Goal: Task Accomplishment & Management: Manage account settings

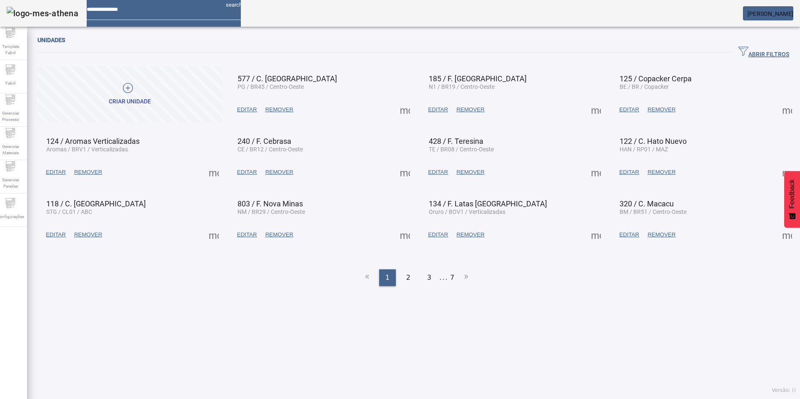
click at [739, 53] on span "ABRIR FILTROS" at bounding box center [764, 52] width 51 height 13
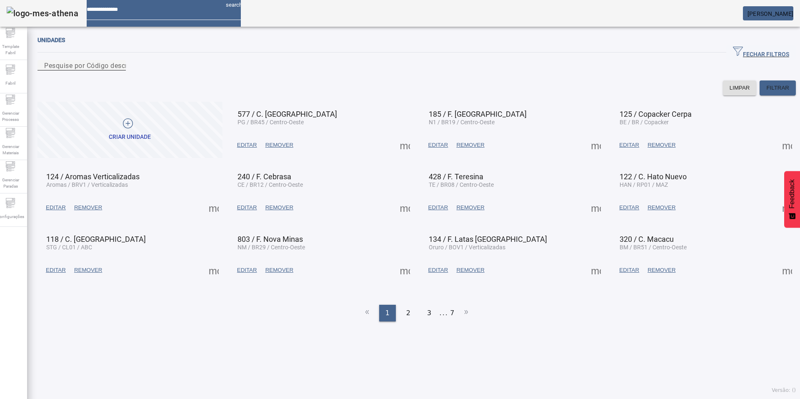
click at [119, 70] on input "Pesquise por Código descrição ou sigla" at bounding box center [81, 65] width 75 height 10
paste input "**********"
type input "**********"
click at [12, 224] on div "Configurações" at bounding box center [10, 209] width 33 height 33
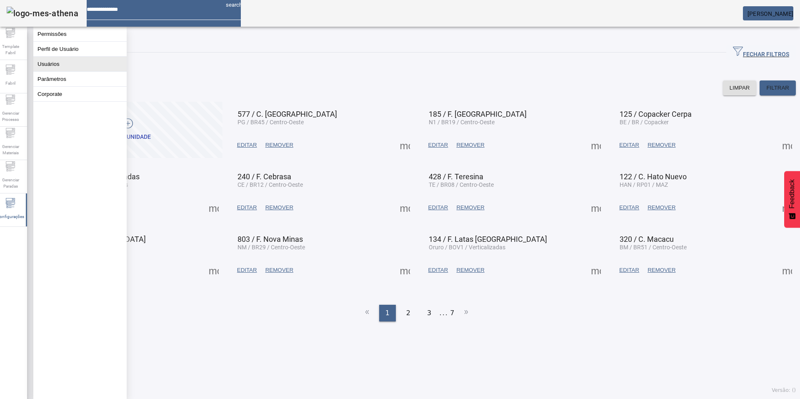
click at [68, 67] on button "Usuários" at bounding box center [79, 64] width 93 height 15
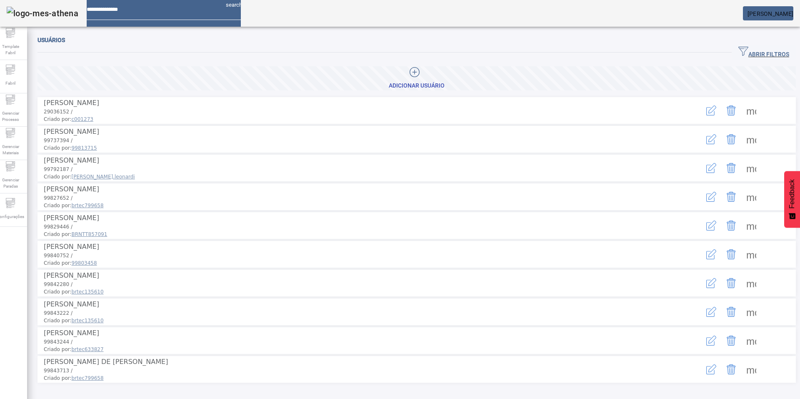
click at [739, 51] on span "ABRIR FILTROS" at bounding box center [764, 52] width 51 height 13
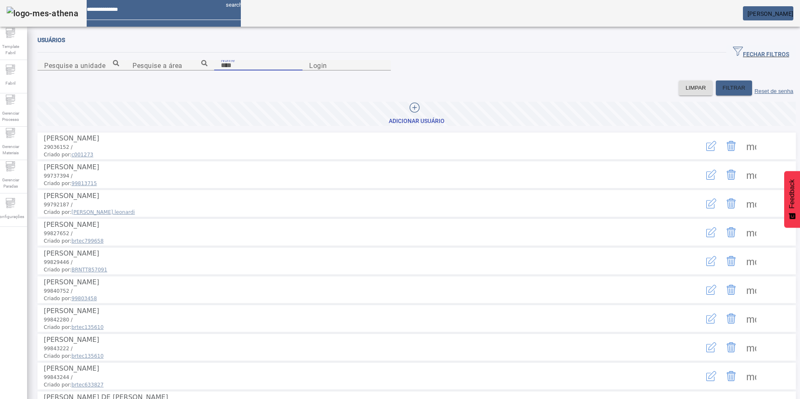
click at [221, 70] on input "Nome" at bounding box center [258, 65] width 75 height 10
paste input "**********"
click at [723, 92] on span "FILTRAR" at bounding box center [734, 88] width 23 height 8
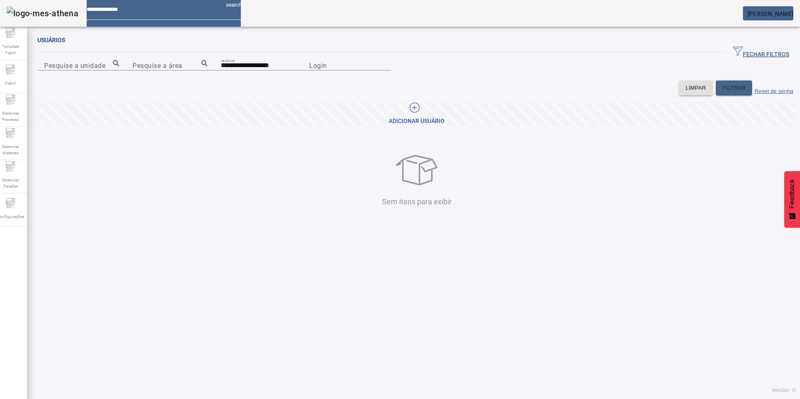
click at [243, 80] on div at bounding box center [258, 75] width 88 height 10
click at [296, 67] on div at bounding box center [296, 67] width 0 height 0
click at [239, 70] on input "**********" at bounding box center [258, 65] width 75 height 10
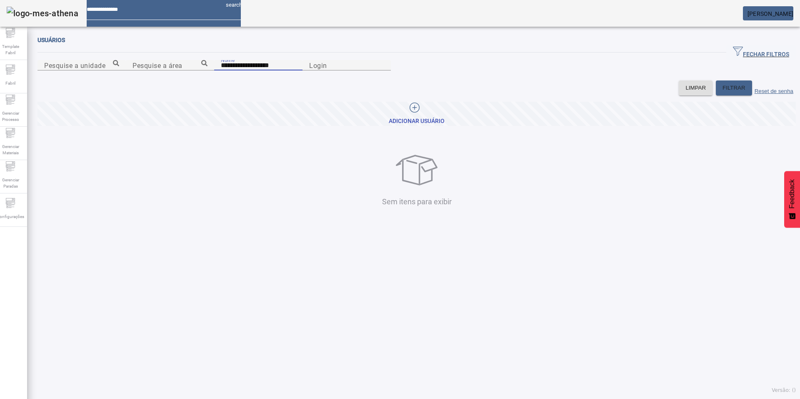
click at [239, 70] on input "**********" at bounding box center [258, 65] width 75 height 10
paste input
type input "********"
click at [723, 92] on span "FILTRAR" at bounding box center [734, 88] width 23 height 8
click at [221, 70] on input "********" at bounding box center [258, 65] width 75 height 10
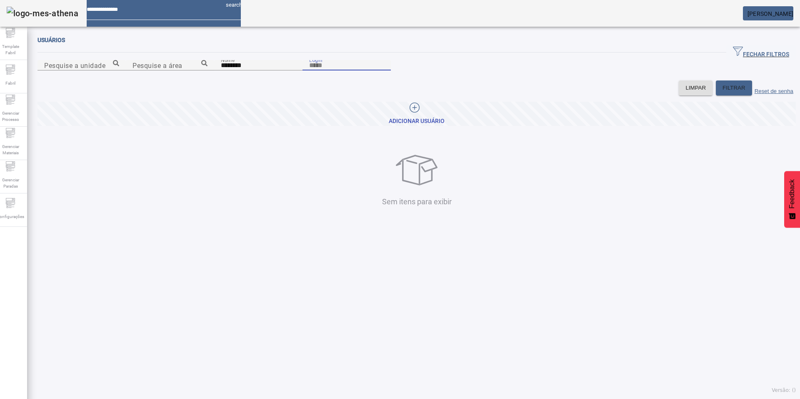
click at [384, 70] on input "Login" at bounding box center [346, 65] width 75 height 10
paste input "********"
type input "********"
click at [296, 70] on div "Nome ********" at bounding box center [258, 65] width 75 height 10
click at [296, 70] on input "********" at bounding box center [258, 65] width 75 height 10
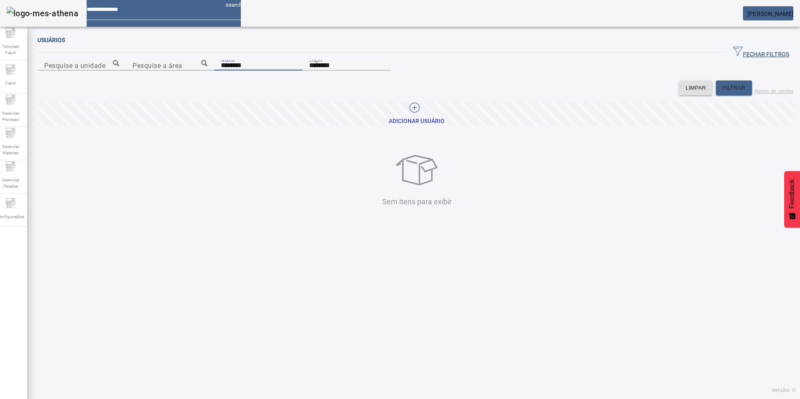
click at [296, 70] on input "********" at bounding box center [258, 65] width 75 height 10
click at [696, 95] on div "LIMPAR FILTRAR Reset de senha" at bounding box center [417, 87] width 759 height 15
click at [723, 92] on span "FILTRAR" at bounding box center [734, 88] width 23 height 8
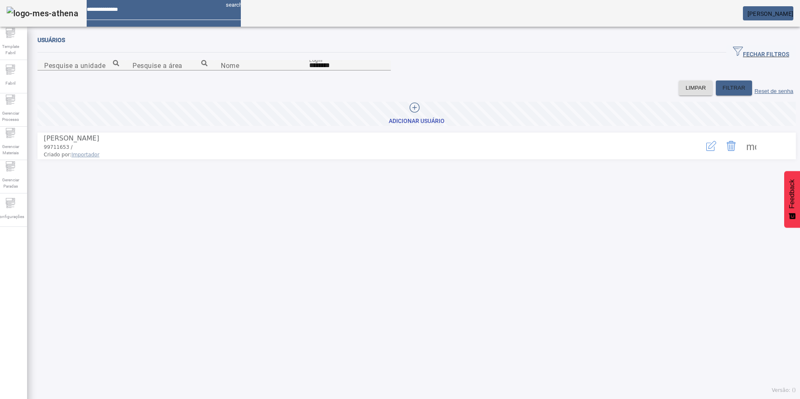
click at [706, 151] on icon "button" at bounding box center [711, 146] width 10 height 10
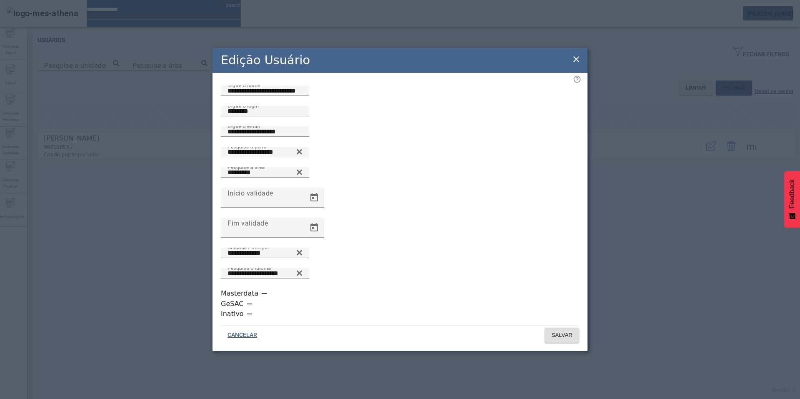
scroll to position [2, 0]
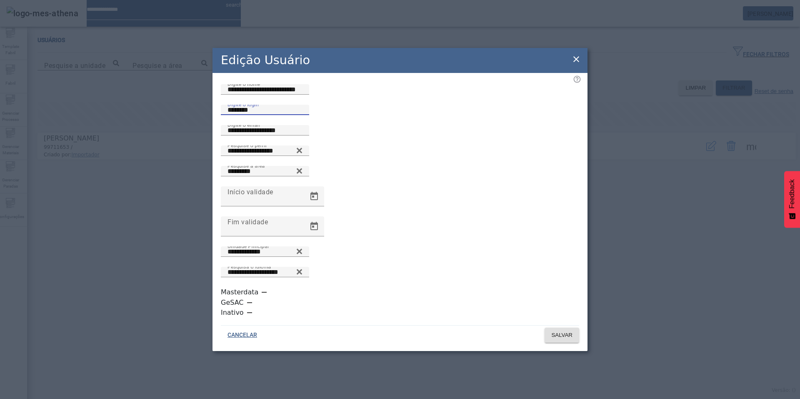
click at [299, 115] on input "********" at bounding box center [265, 110] width 75 height 10
click at [303, 156] on input "**********" at bounding box center [265, 151] width 75 height 10
click at [303, 156] on div "**********" at bounding box center [265, 150] width 75 height 10
click at [303, 156] on input "**********" at bounding box center [265, 151] width 75 height 10
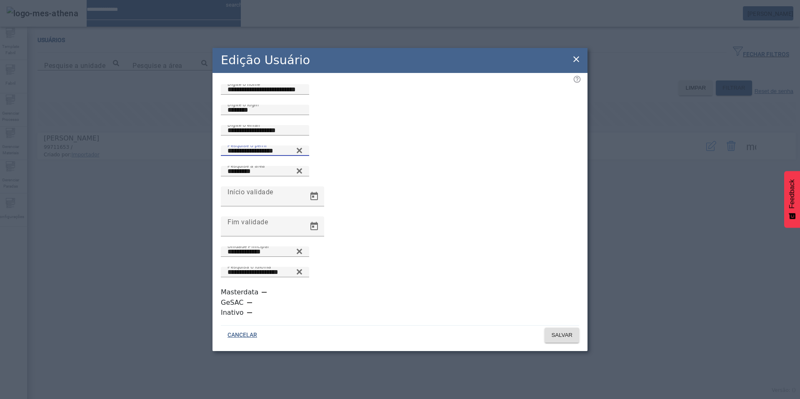
click at [302, 153] on icon at bounding box center [299, 150] width 5 height 5
click at [303, 156] on input "Pesquise o perfil" at bounding box center [265, 151] width 75 height 10
click at [303, 152] on icon at bounding box center [299, 148] width 6 height 6
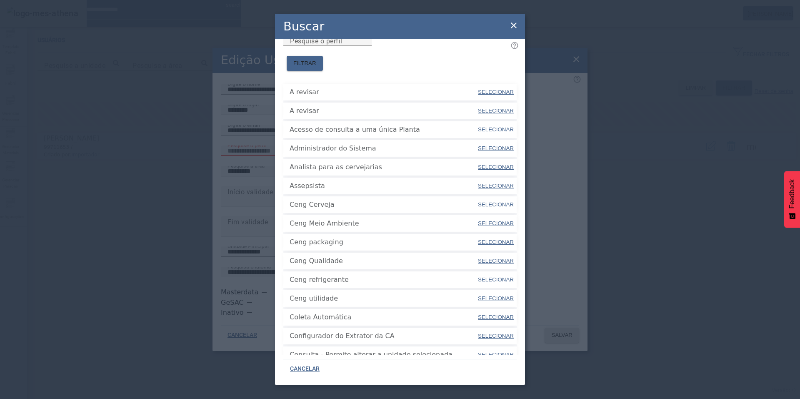
scroll to position [0, 0]
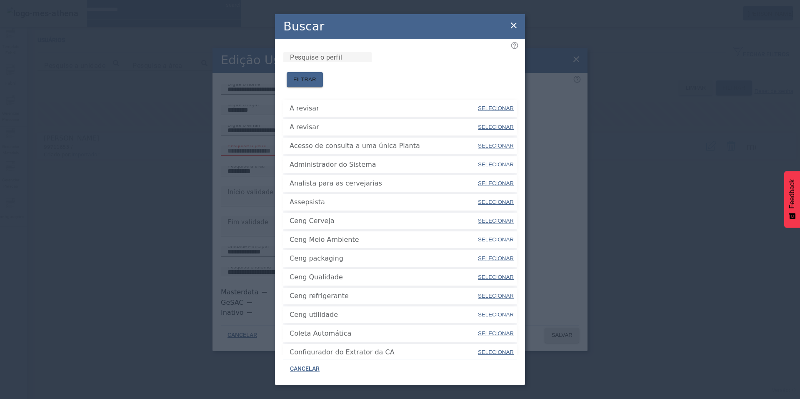
click at [515, 23] on icon at bounding box center [514, 25] width 10 height 10
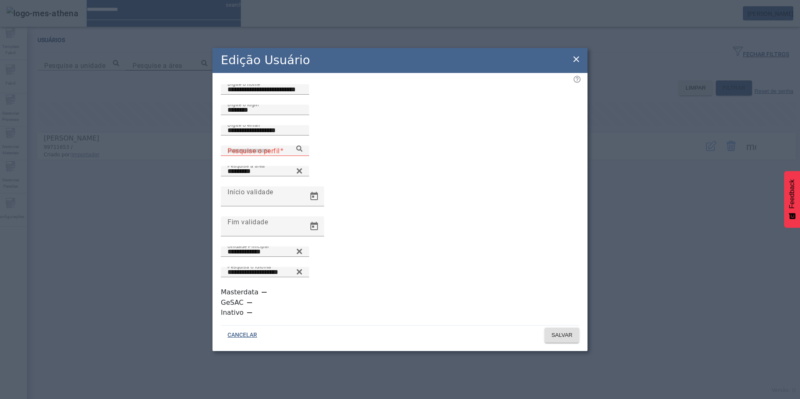
click at [574, 64] on icon at bounding box center [576, 59] width 10 height 10
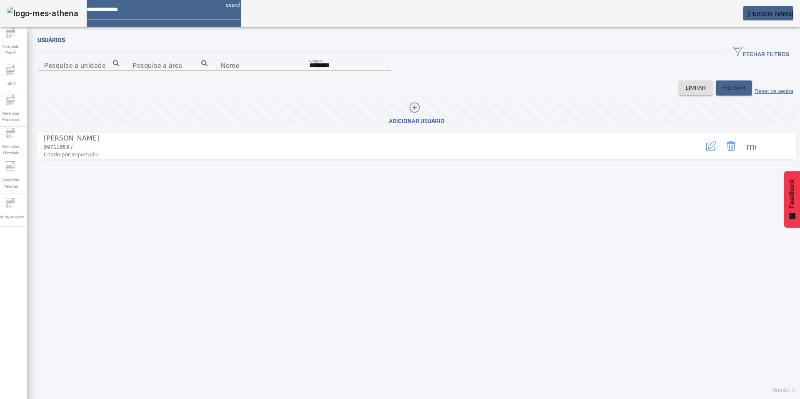
click at [742, 156] on span at bounding box center [751, 146] width 20 height 20
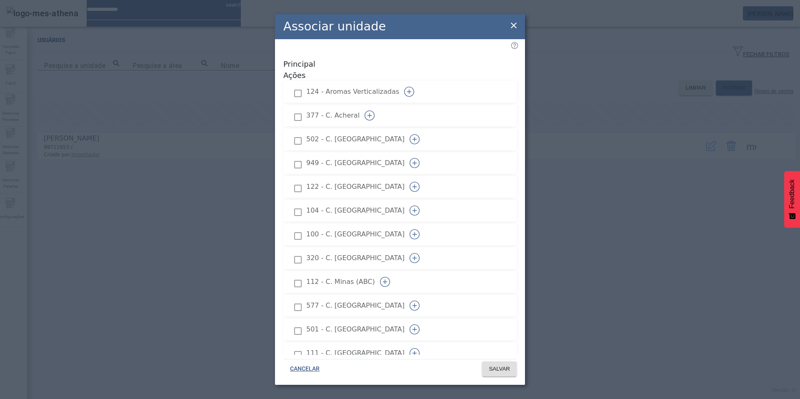
click at [513, 22] on icon at bounding box center [514, 25] width 10 height 10
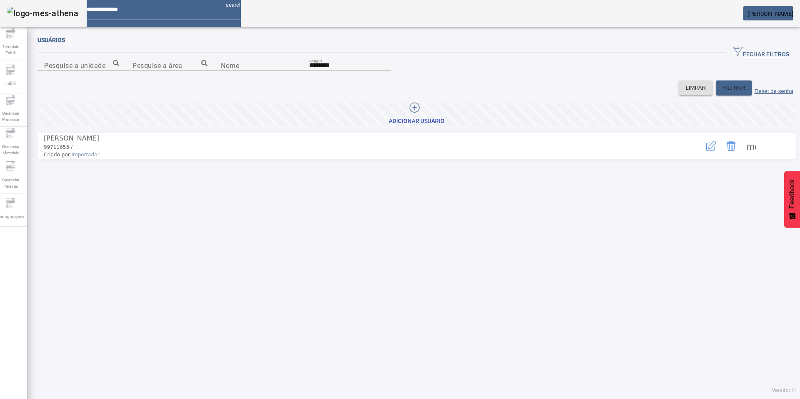
click at [706, 151] on icon "button" at bounding box center [711, 146] width 10 height 10
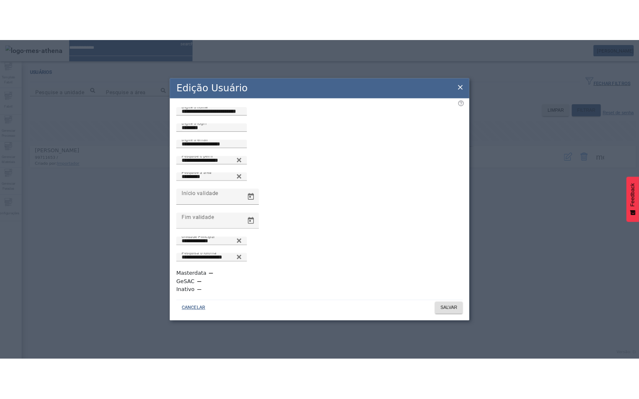
scroll to position [2, 0]
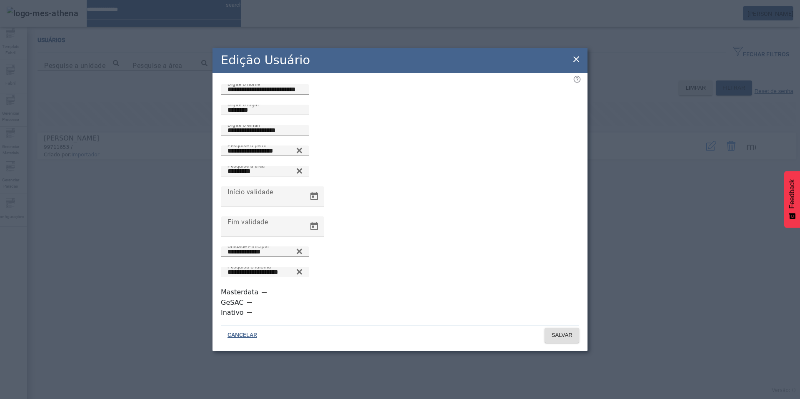
click at [577, 62] on icon at bounding box center [576, 59] width 6 height 6
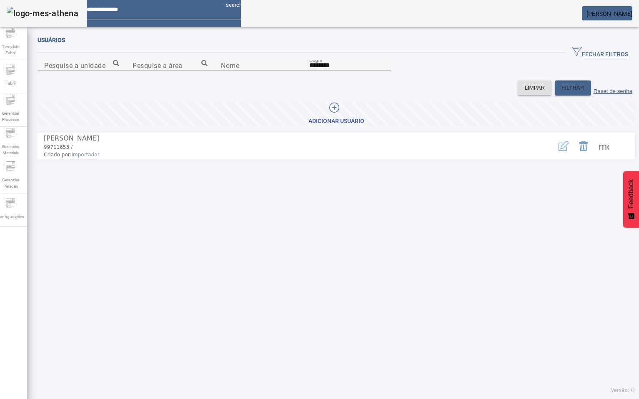
click at [632, 13] on em at bounding box center [632, 13] width 0 height 7
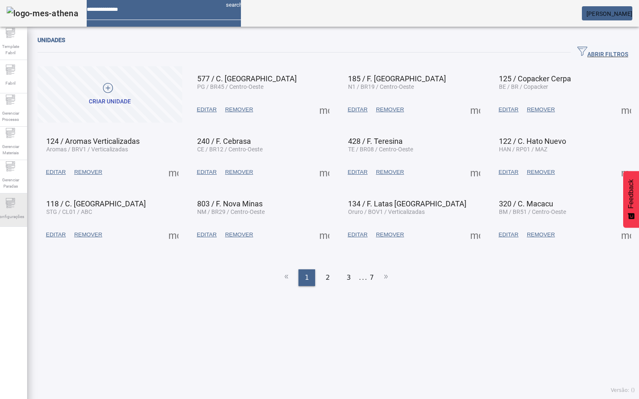
click at [21, 206] on div "Configurações" at bounding box center [10, 209] width 33 height 33
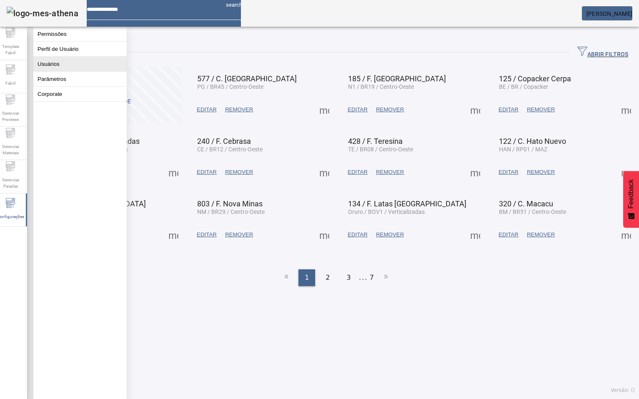
click at [57, 71] on button "Usuários" at bounding box center [79, 64] width 93 height 15
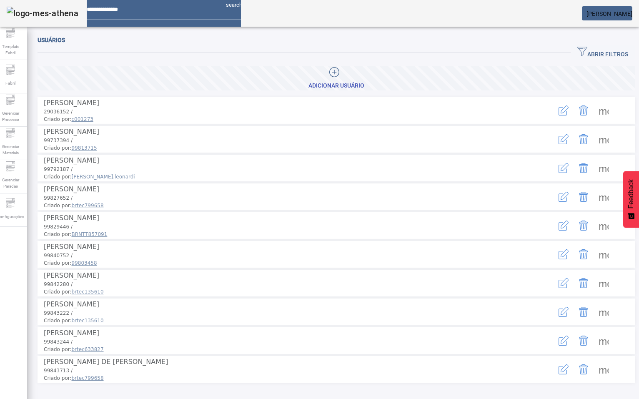
click at [579, 43] on div "Usuários ABRIR FILTROS Pesquise a unidade Pesquise a área Nome Login LIMPAR FIL…" at bounding box center [336, 228] width 597 height 386
drag, startPoint x: 579, startPoint y: 43, endPoint x: 568, endPoint y: 51, distance: 14.3
click at [577, 51] on icon "button" at bounding box center [582, 51] width 10 height 9
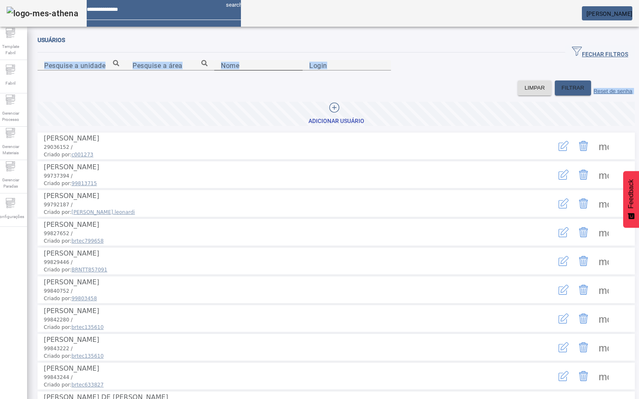
click at [221, 69] on mat-label "Nome" at bounding box center [230, 65] width 18 height 8
click at [221, 70] on input "Nome" at bounding box center [258, 65] width 75 height 10
type input "******"
click at [561, 92] on span "FILTRAR" at bounding box center [572, 88] width 23 height 8
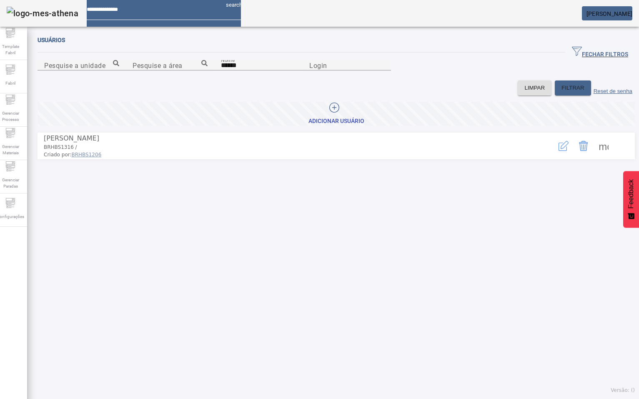
click at [558, 151] on icon "button" at bounding box center [563, 146] width 10 height 10
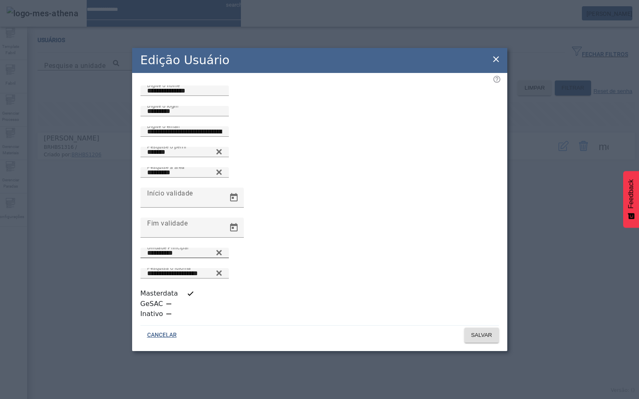
click at [200, 258] on input "**********" at bounding box center [184, 253] width 75 height 10
drag, startPoint x: 199, startPoint y: 281, endPoint x: 87, endPoint y: 266, distance: 113.5
click at [87, 266] on div "**********" at bounding box center [319, 199] width 639 height 399
type input "*"
type input "**********"
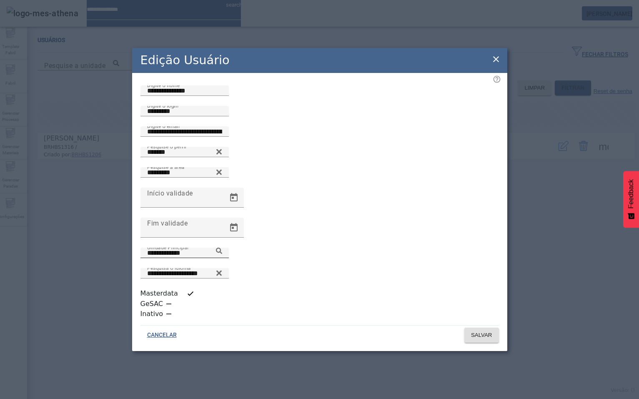
click at [486, 331] on span "SALVAR" at bounding box center [481, 335] width 21 height 8
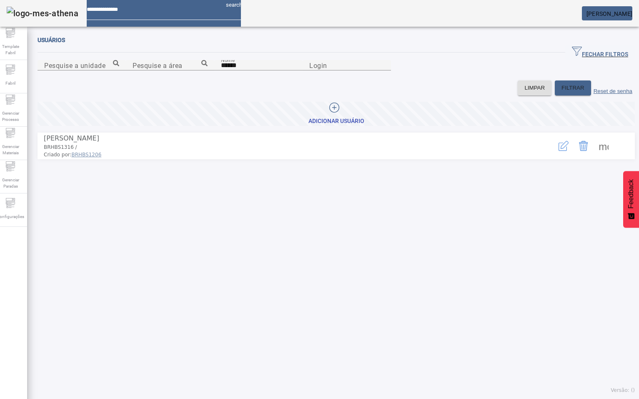
click at [593, 156] on span at bounding box center [603, 146] width 20 height 20
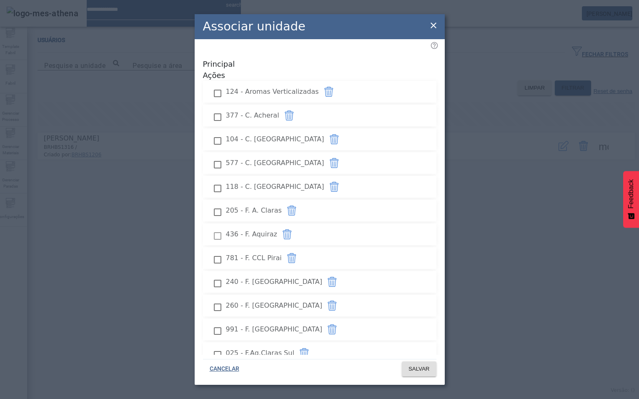
click at [437, 25] on icon at bounding box center [433, 25] width 10 height 10
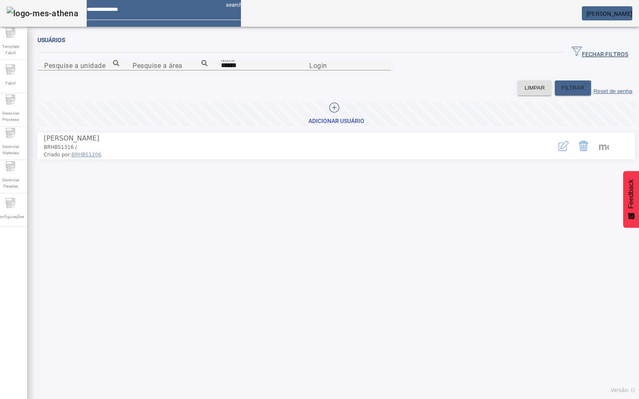
click at [628, 17] on span "[PERSON_NAME]" at bounding box center [609, 13] width 46 height 7
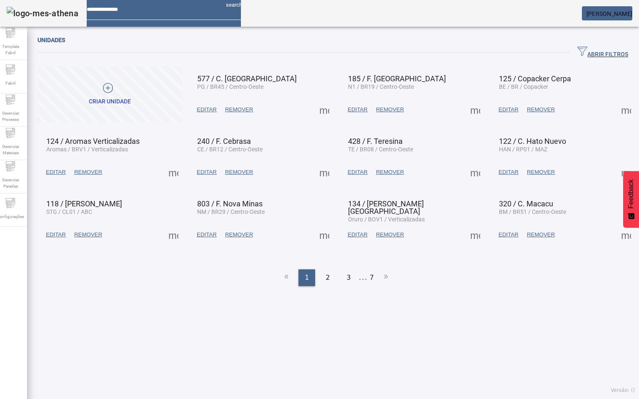
click at [632, 15] on em at bounding box center [632, 13] width 0 height 7
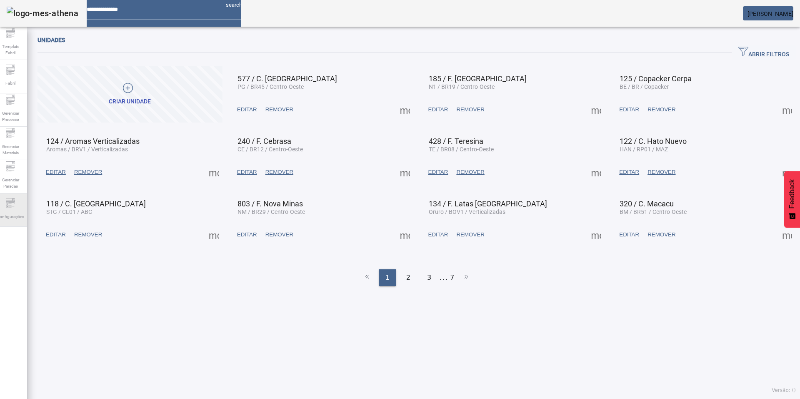
click at [8, 215] on span "Configurações" at bounding box center [10, 216] width 33 height 11
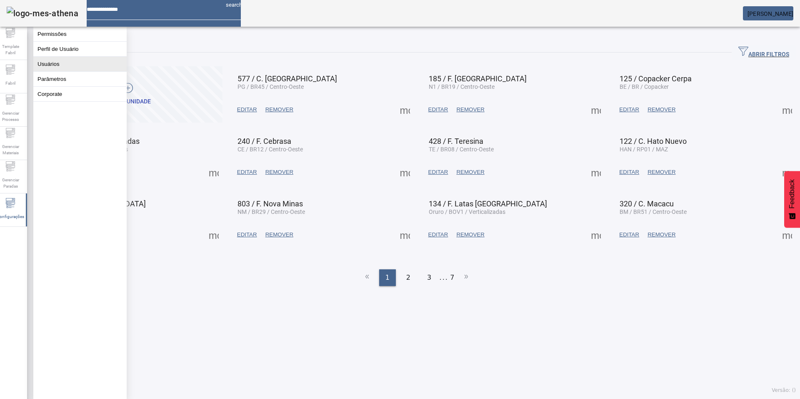
click at [69, 68] on button "Usuários" at bounding box center [79, 64] width 93 height 15
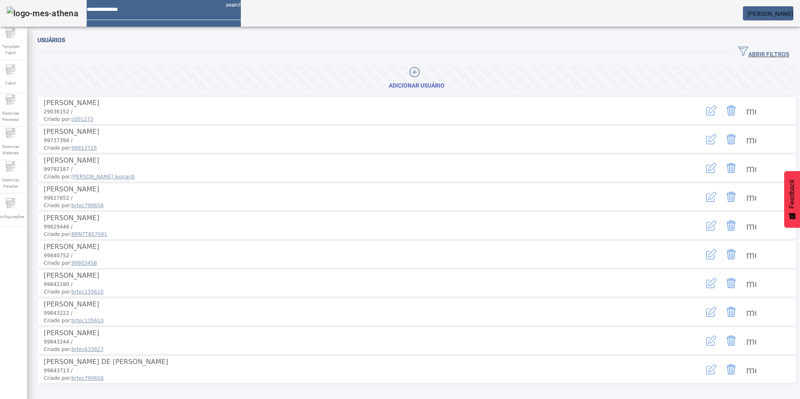
click at [739, 54] on span "ABRIR FILTROS" at bounding box center [764, 52] width 51 height 13
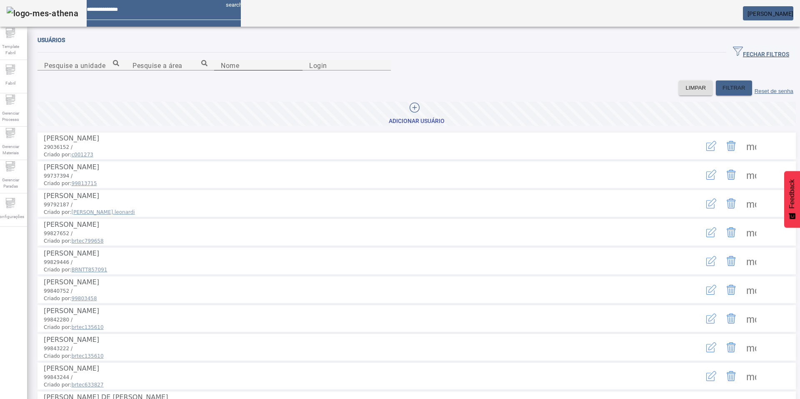
drag, startPoint x: 225, startPoint y: 113, endPoint x: 219, endPoint y: 108, distance: 8.0
click at [221, 70] on div "Nome" at bounding box center [258, 65] width 75 height 10
click at [221, 70] on input "*" at bounding box center [258, 65] width 75 height 10
type input "******"
click at [723, 92] on span "FILTRAR" at bounding box center [734, 88] width 23 height 8
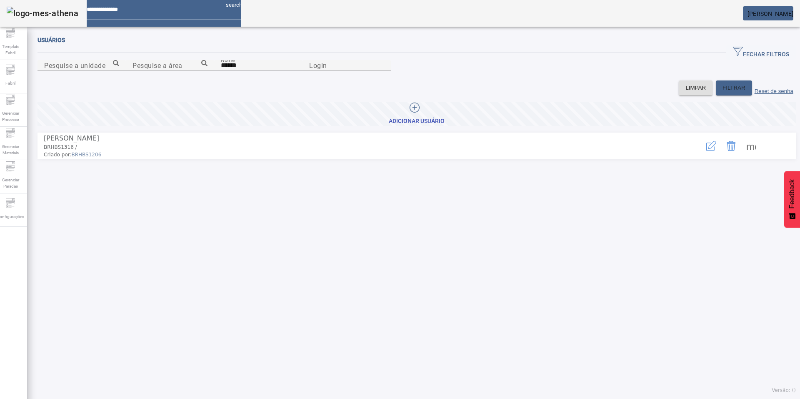
click at [706, 151] on icon "button" at bounding box center [711, 146] width 10 height 10
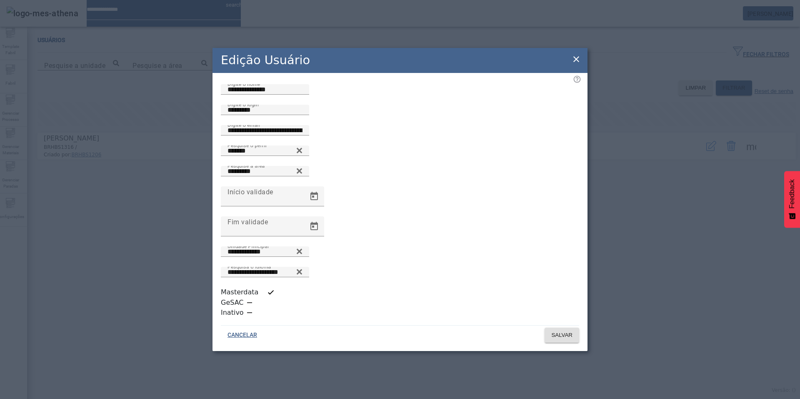
scroll to position [2, 0]
click at [301, 257] on input "**********" at bounding box center [265, 252] width 75 height 10
click at [574, 64] on icon at bounding box center [576, 59] width 10 height 10
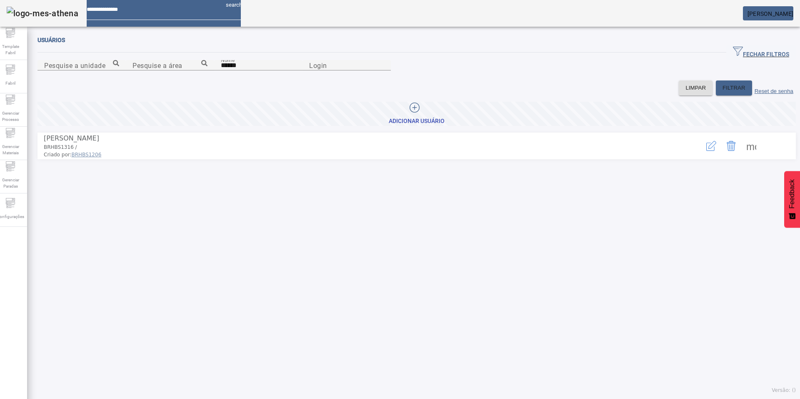
click at [748, 156] on span at bounding box center [751, 146] width 20 height 20
drag, startPoint x: 617, startPoint y: 140, endPoint x: 617, endPoint y: 134, distance: 5.8
click at [782, 13] on span "[PERSON_NAME]" at bounding box center [771, 13] width 46 height 7
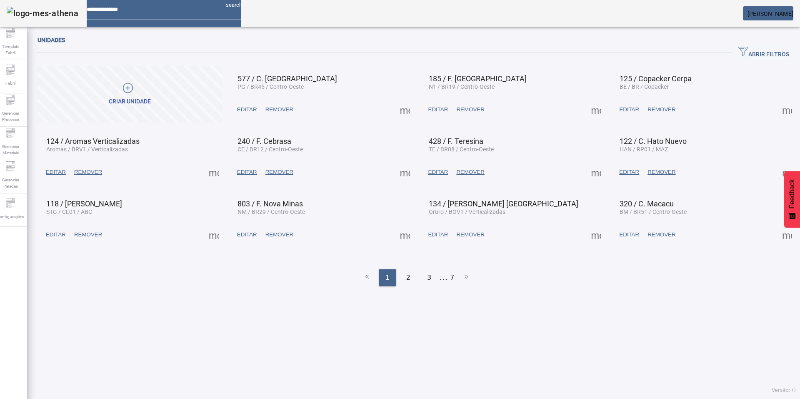
click at [763, 11] on span "[PERSON_NAME]" at bounding box center [771, 13] width 46 height 7
click at [526, 398] on div at bounding box center [400, 399] width 800 height 0
click at [20, 211] on span "Configurações" at bounding box center [10, 216] width 33 height 11
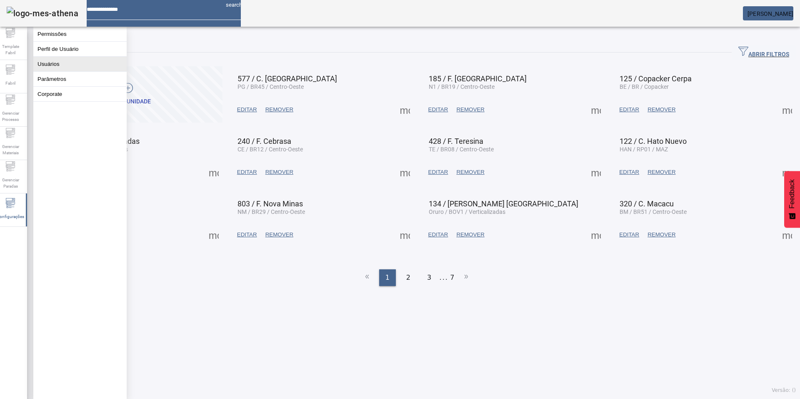
click at [67, 70] on button "Usuários" at bounding box center [79, 64] width 93 height 15
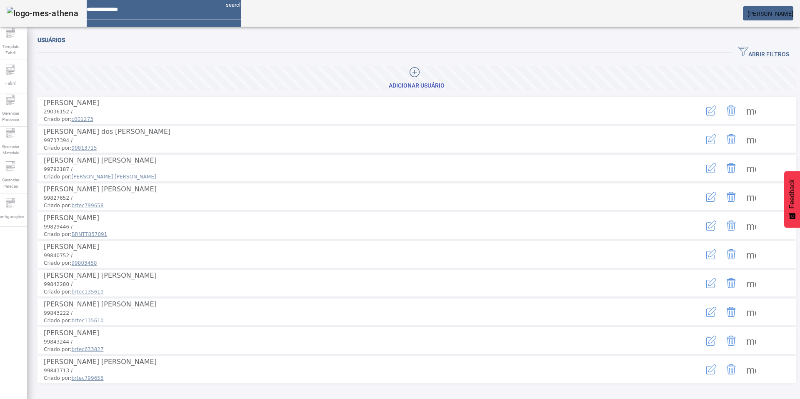
click at [739, 48] on icon "button" at bounding box center [744, 51] width 10 height 10
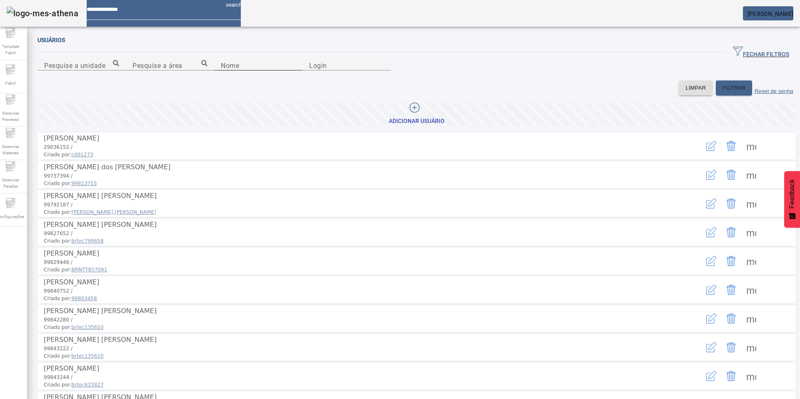
click at [221, 70] on input "Nome" at bounding box center [258, 65] width 75 height 10
type input "******"
click at [723, 92] on span "FILTRAR" at bounding box center [734, 88] width 23 height 8
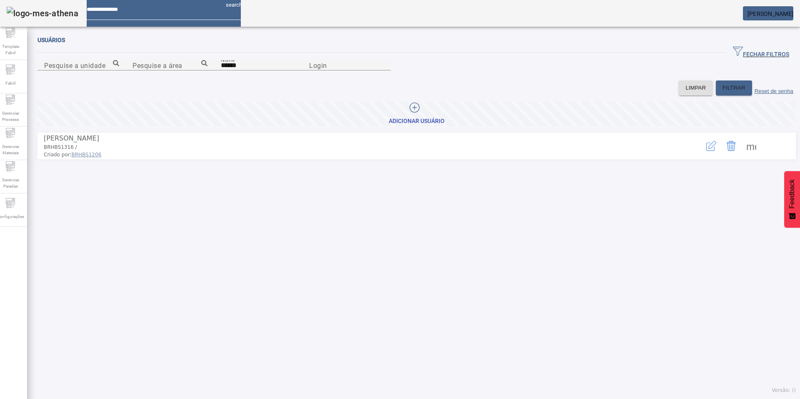
click at [701, 156] on button "button" at bounding box center [711, 146] width 20 height 20
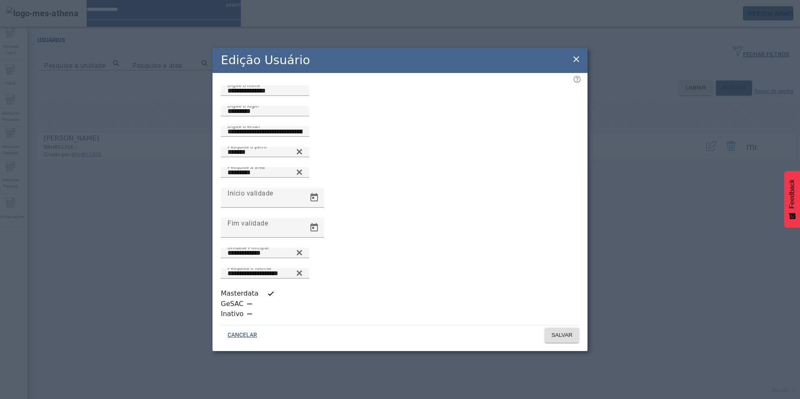
click at [573, 64] on icon at bounding box center [576, 59] width 10 height 10
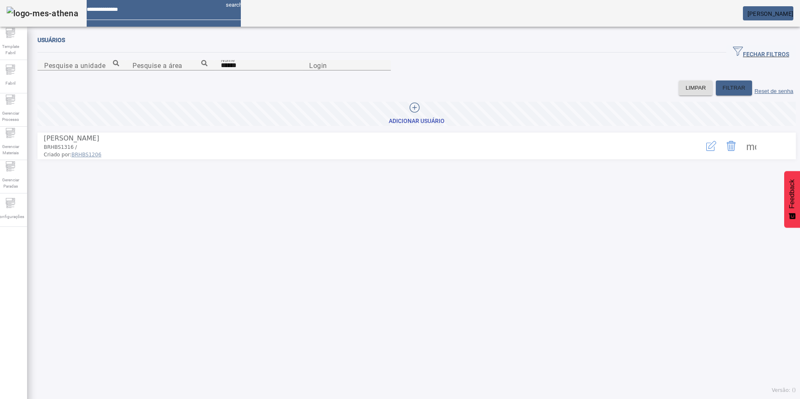
click at [741, 156] on span at bounding box center [751, 146] width 20 height 20
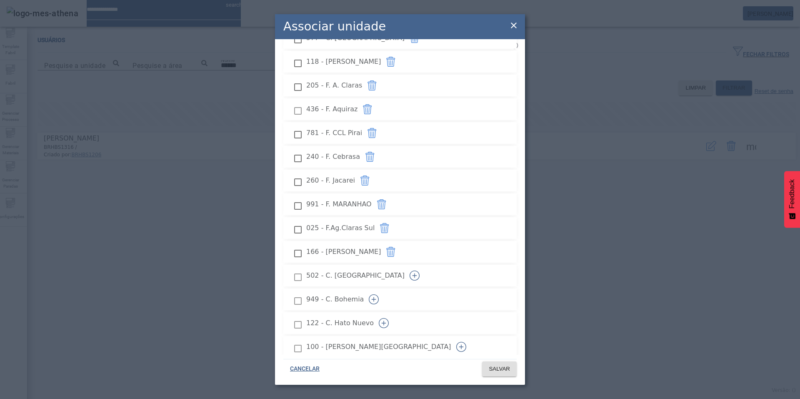
scroll to position [637, 0]
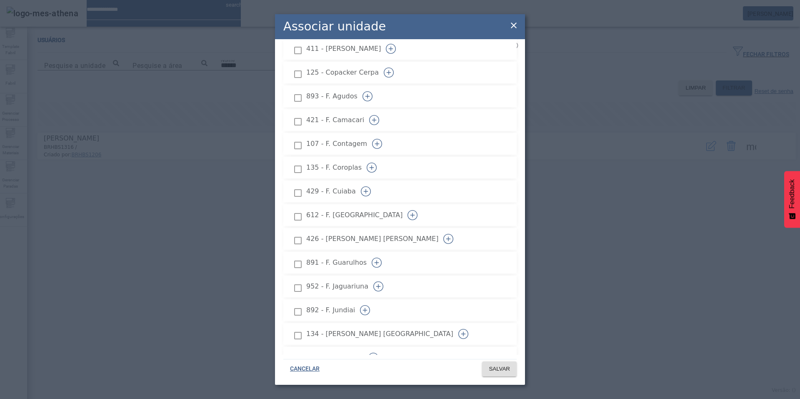
click at [418, 210] on icon "button" at bounding box center [413, 215] width 10 height 10
click at [514, 23] on icon at bounding box center [514, 25] width 10 height 10
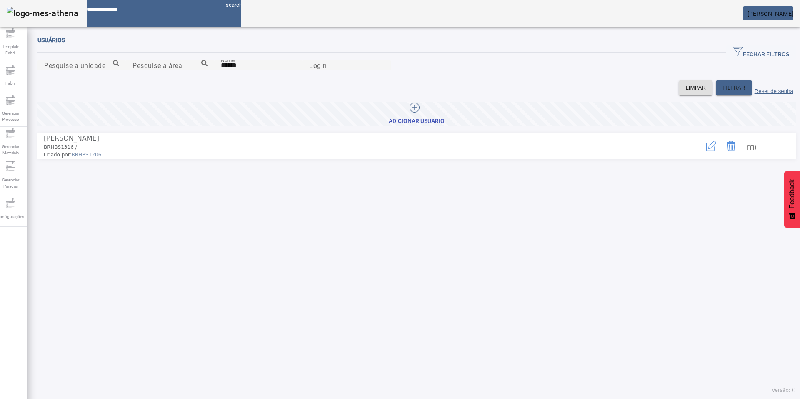
click at [744, 156] on span at bounding box center [751, 146] width 20 height 20
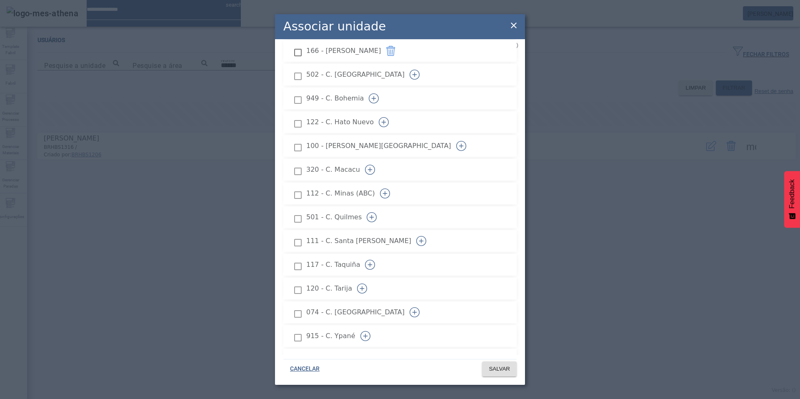
scroll to position [333, 0]
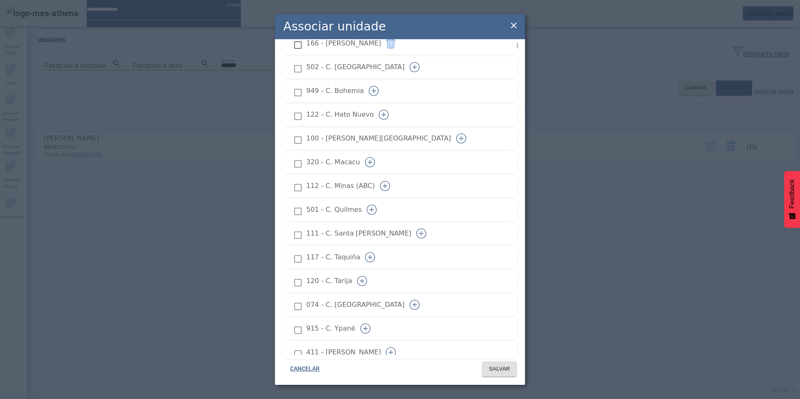
click at [508, 24] on div "Associar unidade" at bounding box center [400, 26] width 250 height 25
click at [516, 30] on icon at bounding box center [514, 25] width 10 height 10
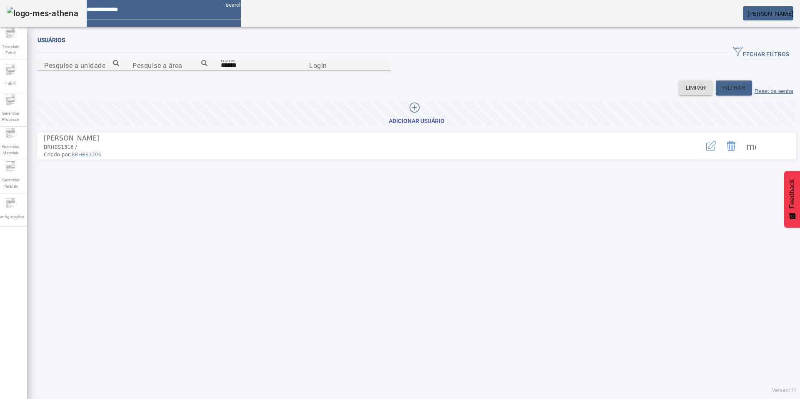
click at [788, 10] on mat-card "[PERSON_NAME]" at bounding box center [768, 13] width 50 height 14
click at [794, 16] on em at bounding box center [794, 13] width 0 height 7
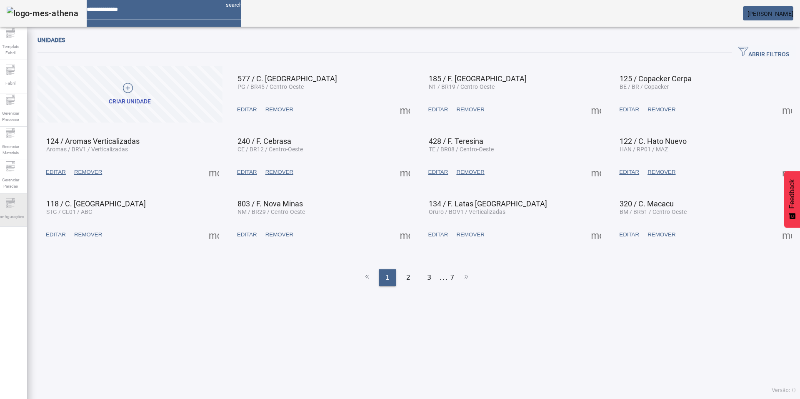
click at [17, 211] on span "Configurações" at bounding box center [10, 216] width 33 height 11
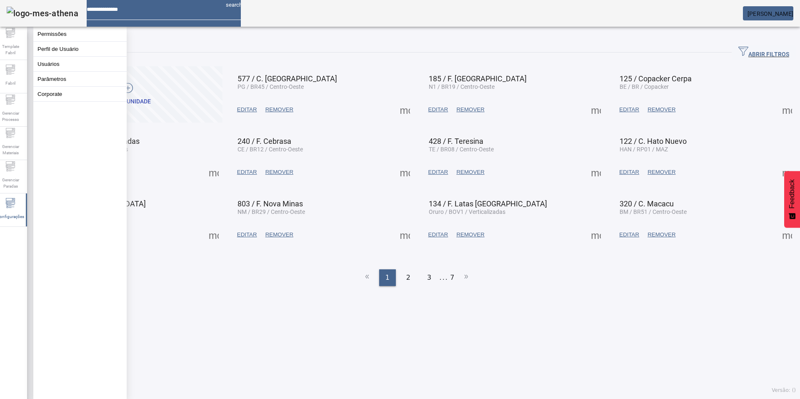
click at [73, 65] on button "Usuários" at bounding box center [79, 64] width 93 height 15
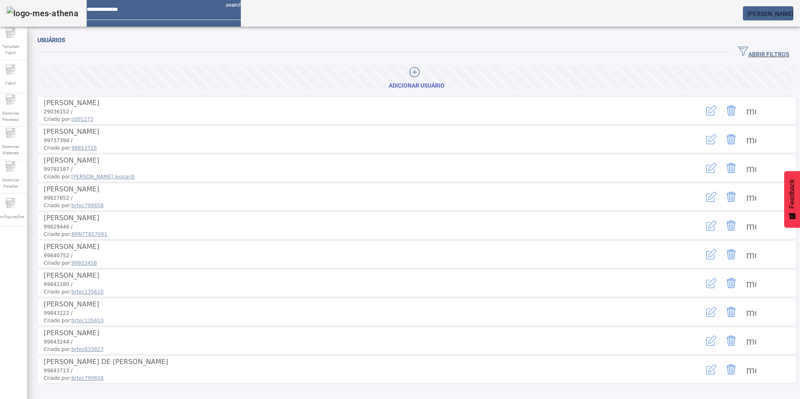
click at [739, 51] on icon "button" at bounding box center [744, 51] width 10 height 10
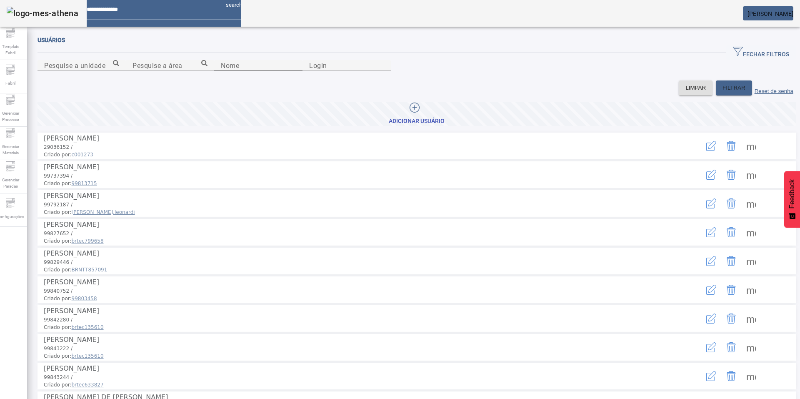
click at [285, 70] on input "Nome" at bounding box center [258, 65] width 75 height 10
type input "******"
click at [723, 92] on span "FILTRAR" at bounding box center [734, 88] width 23 height 8
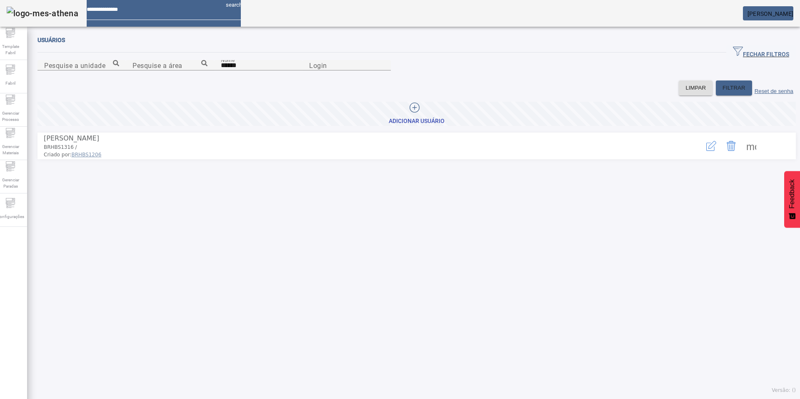
click at [706, 151] on icon "button" at bounding box center [711, 146] width 10 height 10
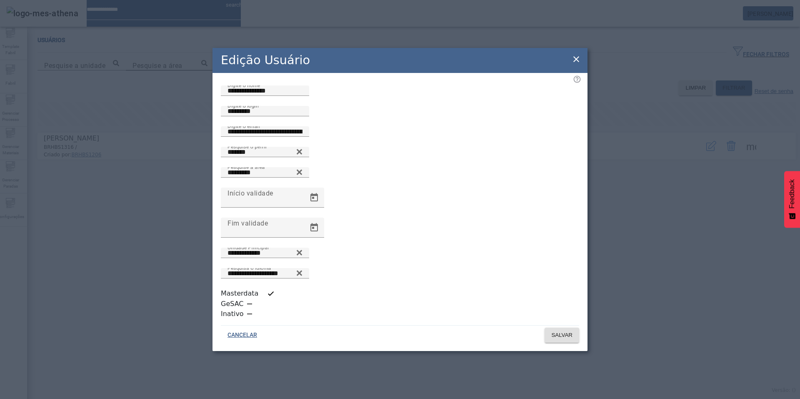
click at [575, 64] on icon at bounding box center [576, 59] width 10 height 10
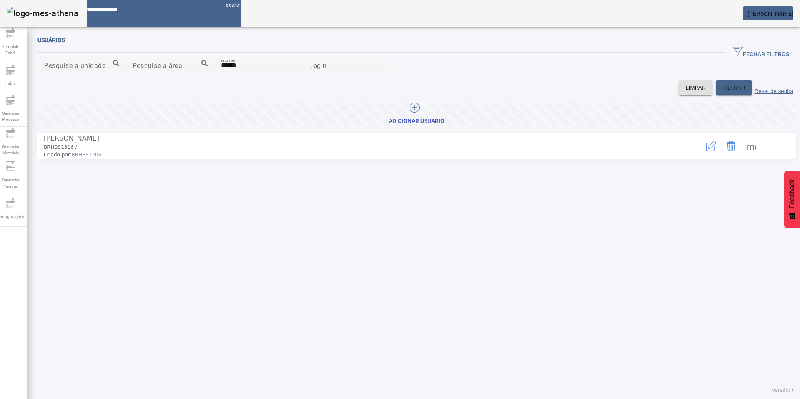
click at [741, 156] on span at bounding box center [751, 146] width 20 height 20
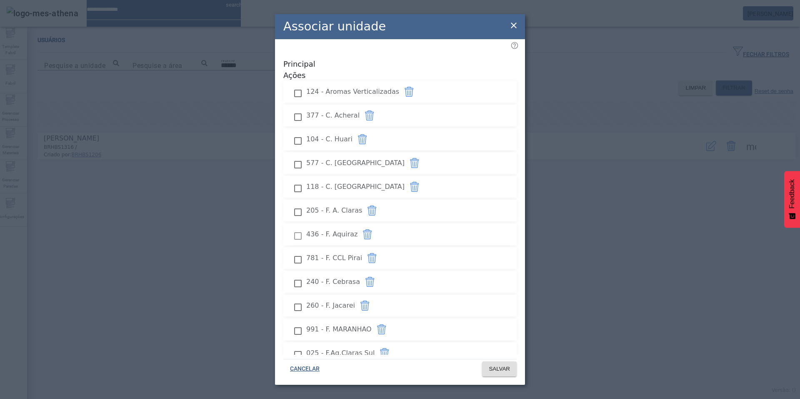
click at [295, 227] on div at bounding box center [298, 235] width 17 height 17
click at [298, 227] on div at bounding box center [298, 235] width 17 height 17
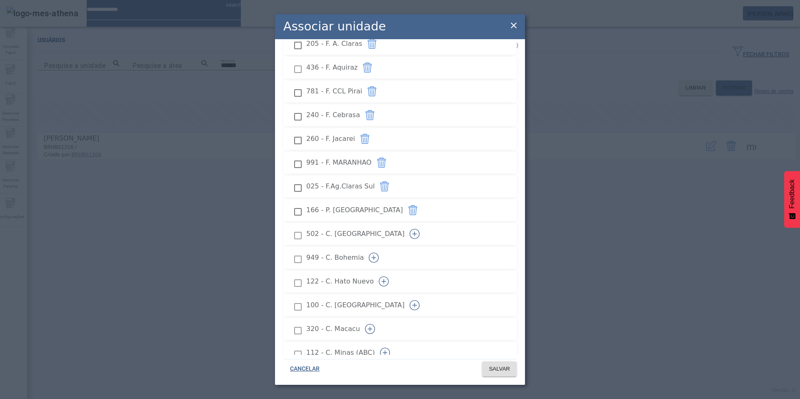
scroll to position [637, 0]
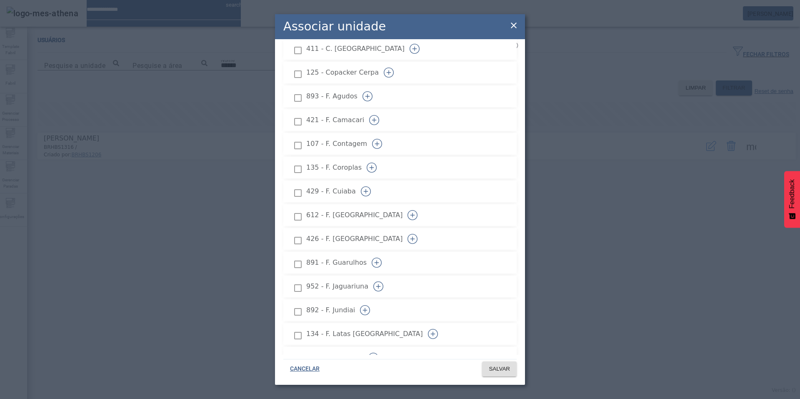
click at [418, 210] on icon "button" at bounding box center [413, 215] width 10 height 10
click at [496, 365] on span "SALVAR" at bounding box center [499, 369] width 21 height 8
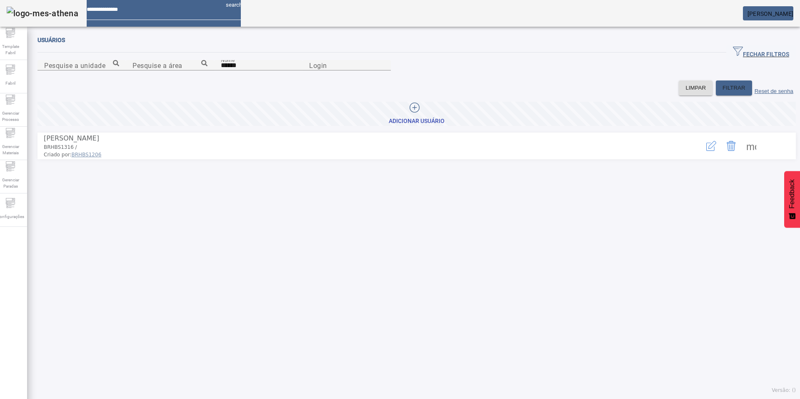
click at [782, 8] on mat-card "[PERSON_NAME]" at bounding box center [768, 13] width 50 height 14
click at [794, 15] on em at bounding box center [794, 13] width 0 height 7
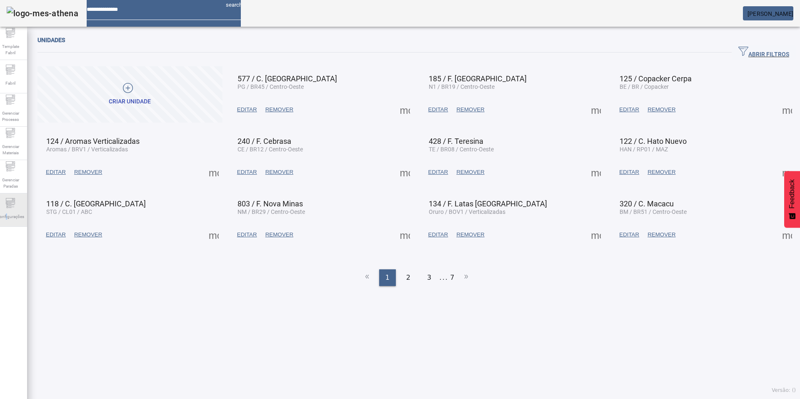
click at [11, 212] on span "Configurações" at bounding box center [10, 216] width 33 height 11
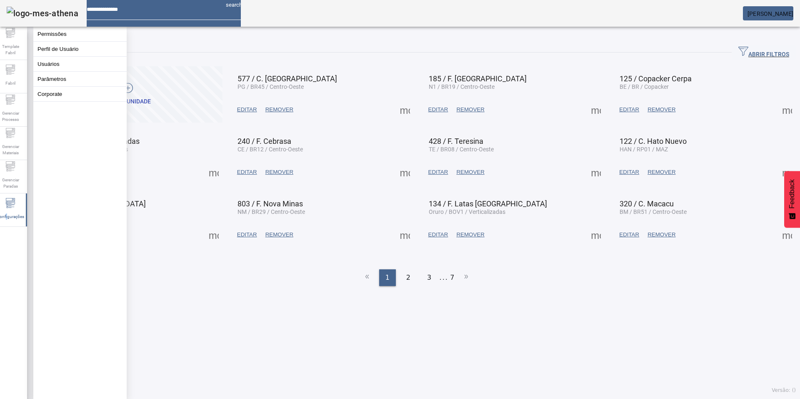
click at [77, 69] on button "Usuários" at bounding box center [79, 64] width 93 height 15
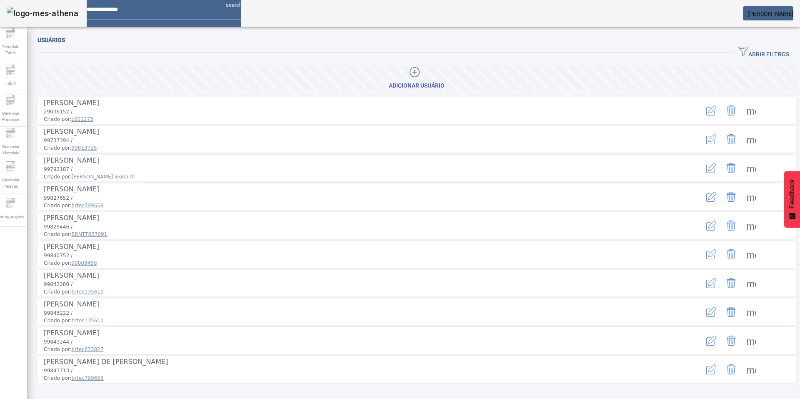
click at [739, 48] on icon "button" at bounding box center [744, 51] width 10 height 10
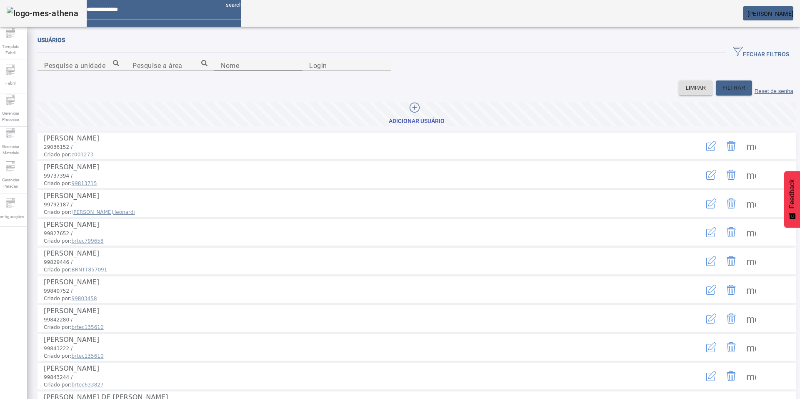
click at [221, 70] on input "Nome" at bounding box center [258, 65] width 75 height 10
type input "******"
click at [723, 92] on span "FILTRAR" at bounding box center [734, 88] width 23 height 8
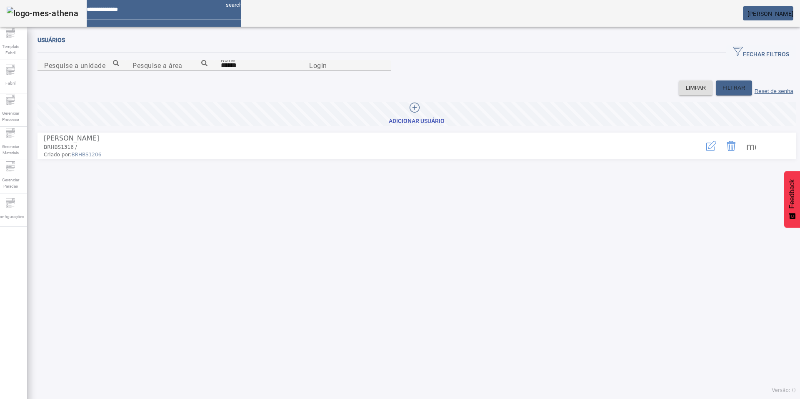
click at [741, 156] on span at bounding box center [751, 146] width 20 height 20
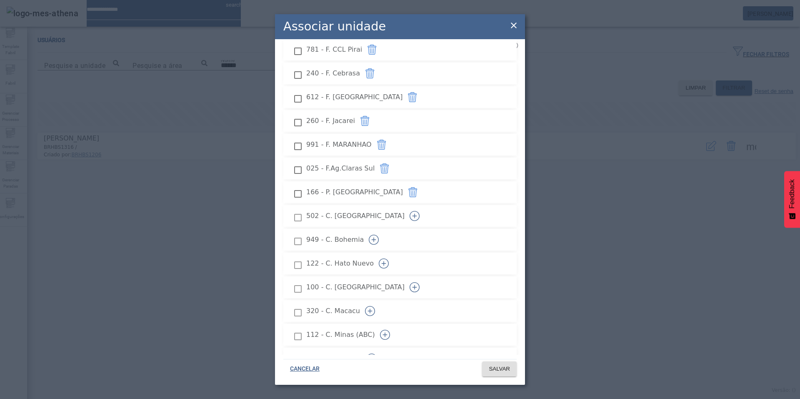
scroll to position [167, 0]
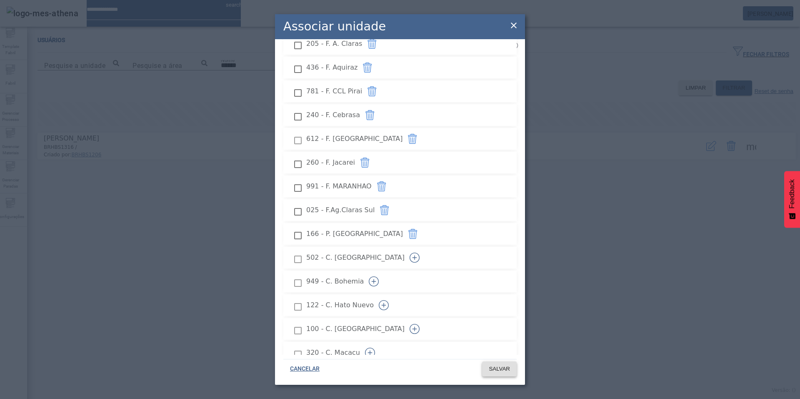
click at [498, 368] on span "SALVAR" at bounding box center [499, 369] width 21 height 8
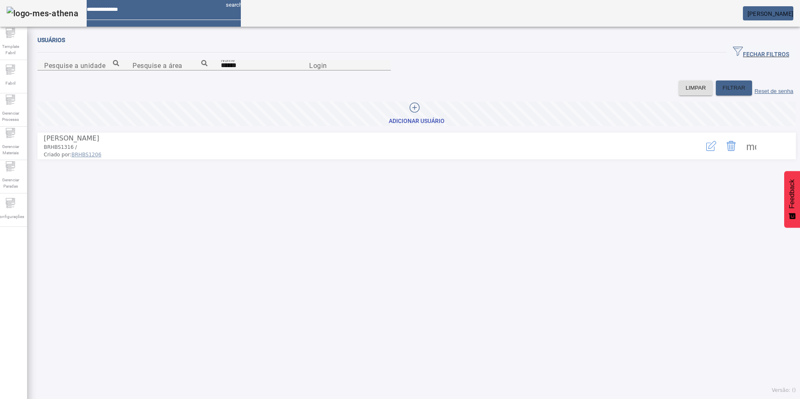
click at [776, 19] on mat-card "[PERSON_NAME]" at bounding box center [768, 13] width 50 height 14
click at [787, 14] on span "[PERSON_NAME]" at bounding box center [771, 13] width 46 height 7
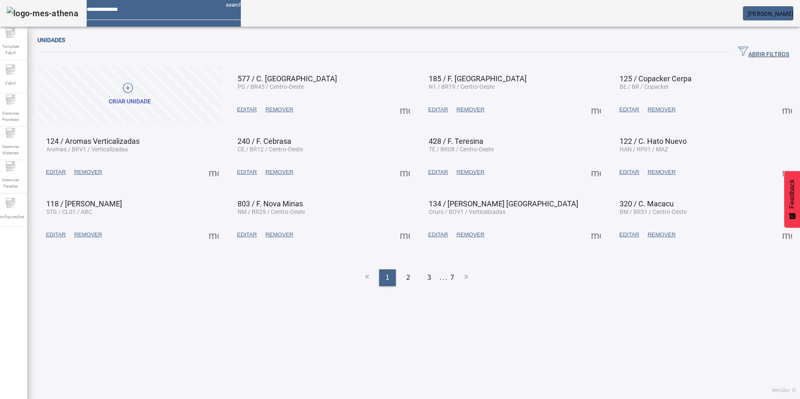
drag, startPoint x: 0, startPoint y: 0, endPoint x: 787, endPoint y: 15, distance: 787.0
click at [787, 15] on span "[PERSON_NAME]" at bounding box center [771, 13] width 46 height 7
click at [73, 398] on div at bounding box center [400, 399] width 800 height 0
click at [5, 199] on div "Configurações" at bounding box center [10, 209] width 33 height 33
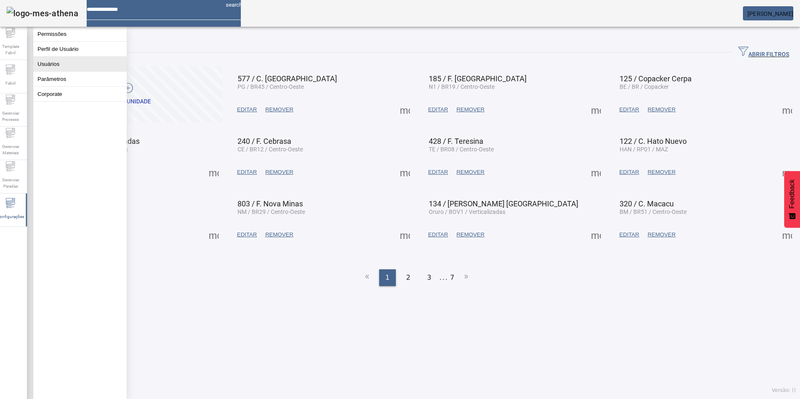
click at [73, 68] on button "Usuários" at bounding box center [79, 64] width 93 height 15
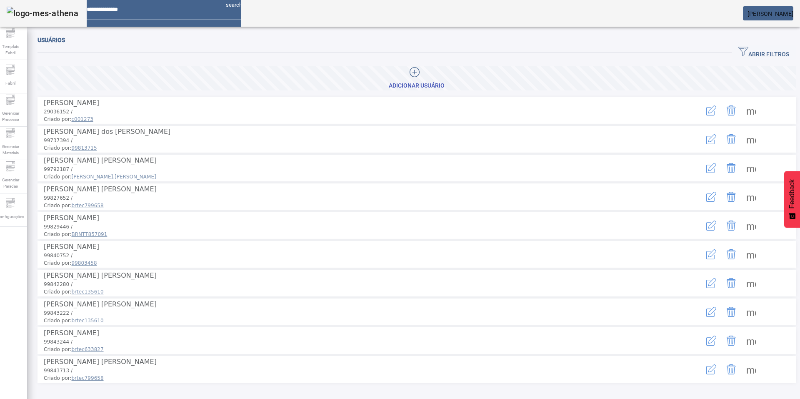
click at [732, 45] on span "button" at bounding box center [764, 53] width 64 height 20
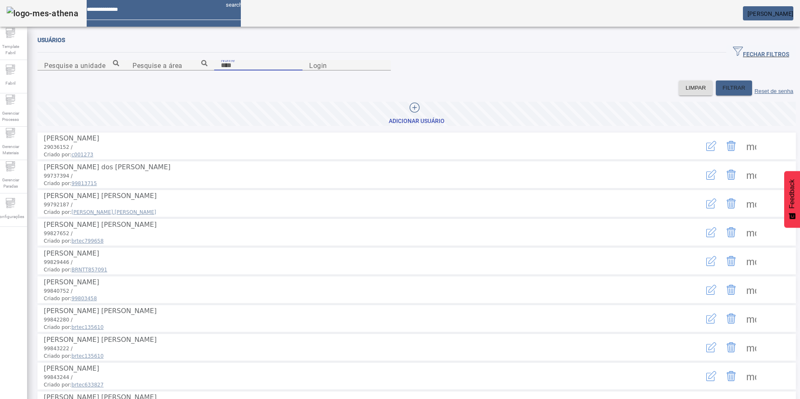
click at [221, 70] on input "Nome" at bounding box center [258, 65] width 75 height 10
type input "******"
click at [723, 92] on span "FILTRAR" at bounding box center [734, 88] width 23 height 8
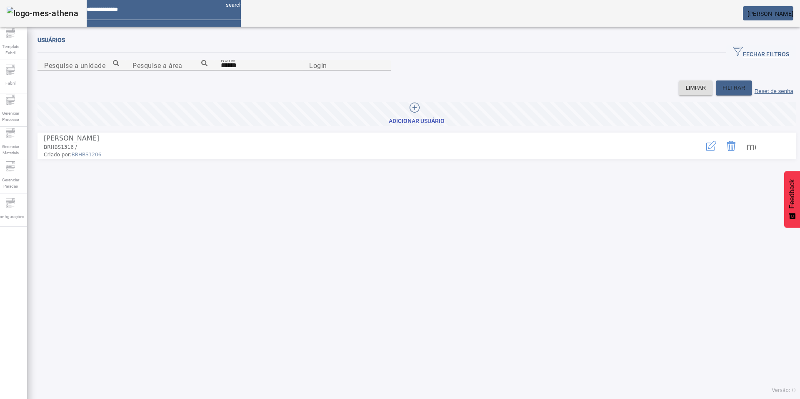
click at [709, 149] on icon "button" at bounding box center [713, 145] width 8 height 8
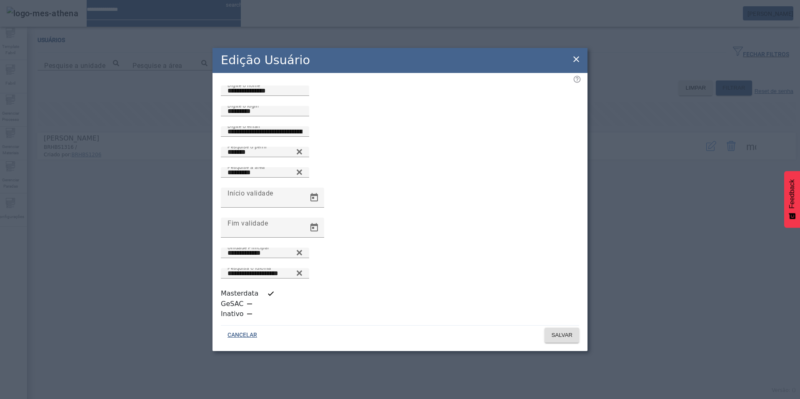
click at [575, 64] on icon at bounding box center [576, 59] width 10 height 10
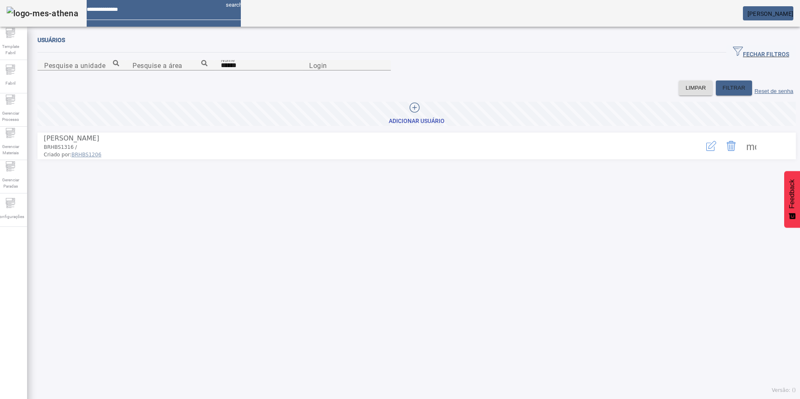
click at [741, 156] on span at bounding box center [751, 146] width 20 height 20
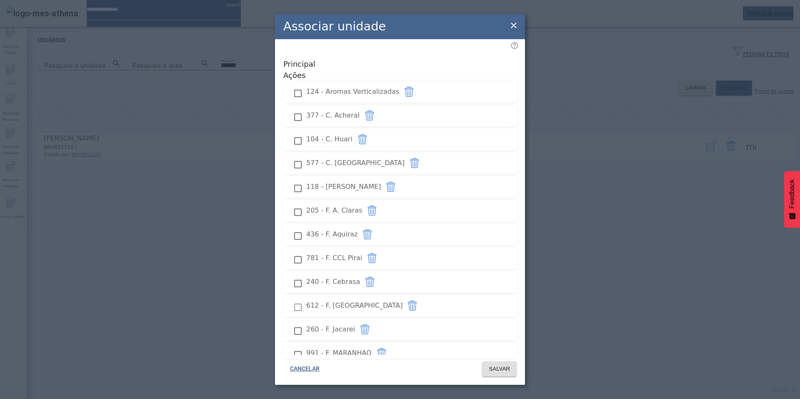
click at [514, 22] on icon at bounding box center [514, 25] width 10 height 10
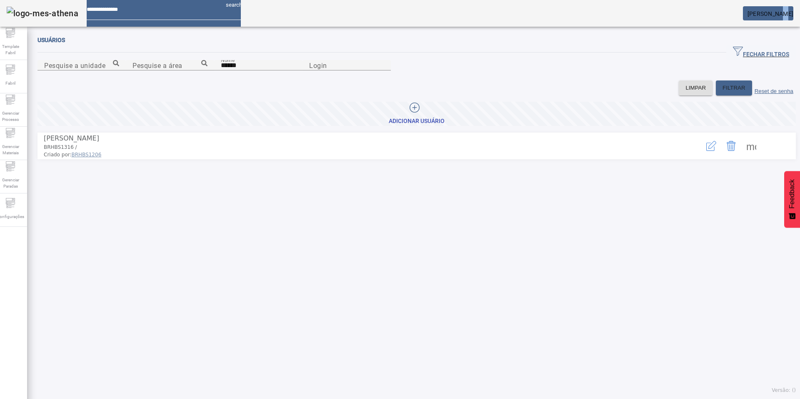
click at [766, 20] on mat-card "[PERSON_NAME]" at bounding box center [768, 13] width 50 height 14
drag, startPoint x: 766, startPoint y: 20, endPoint x: 761, endPoint y: 16, distance: 7.1
click at [761, 16] on span "[PERSON_NAME]" at bounding box center [771, 13] width 46 height 7
